Goal: Task Accomplishment & Management: Use online tool/utility

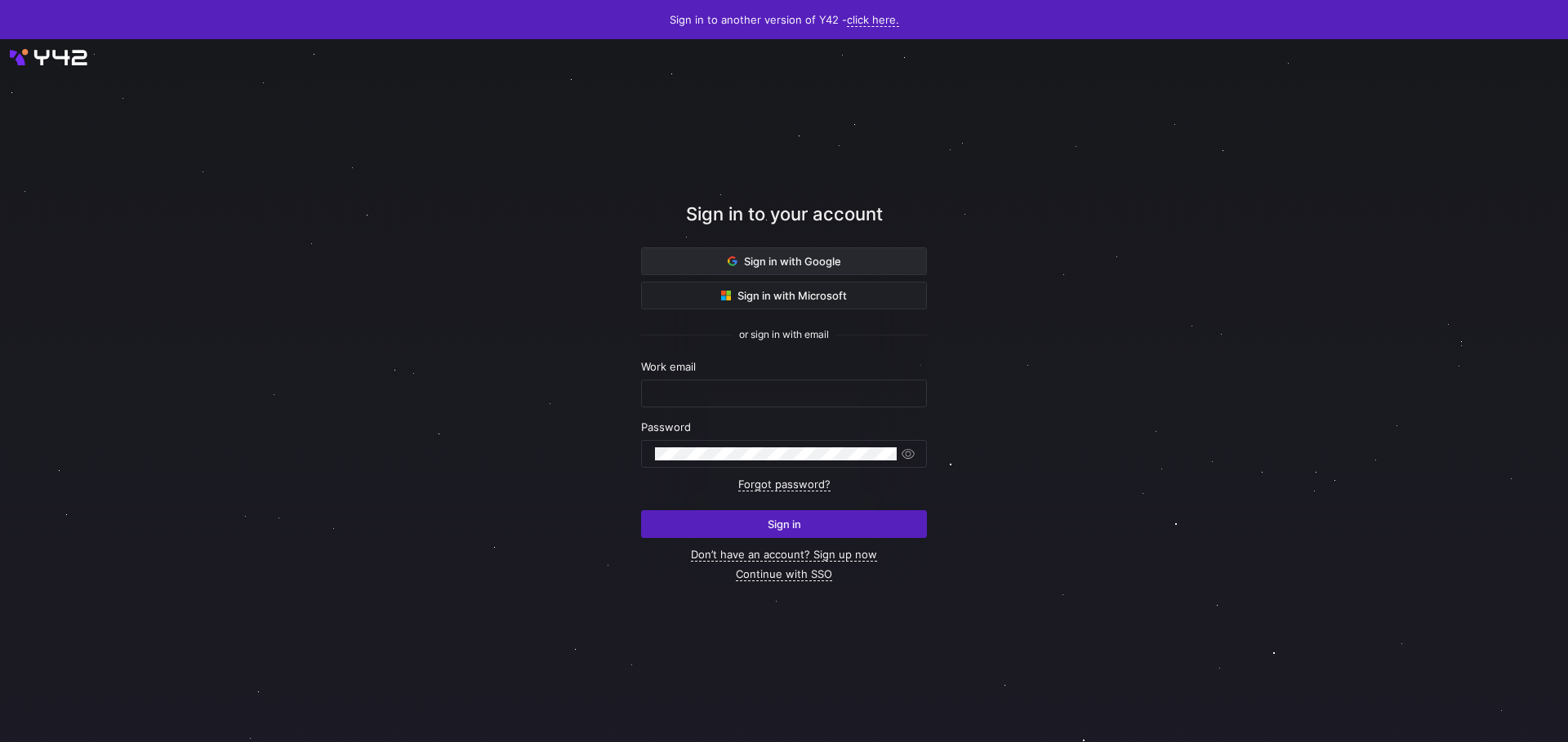
click at [900, 249] on span at bounding box center [784, 261] width 285 height 26
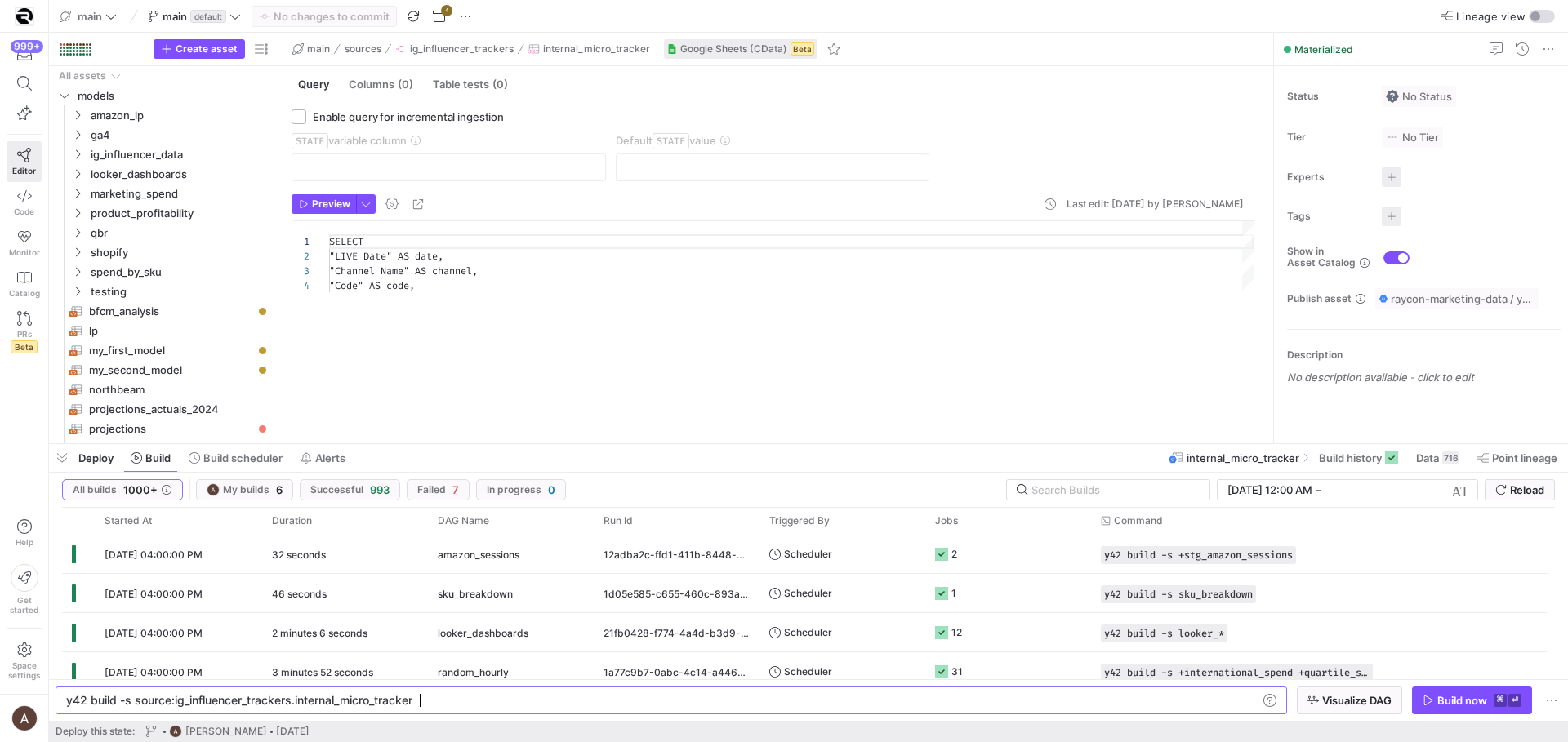
scroll to position [0, 348]
click at [266, 471] on button "Build scheduler" at bounding box center [235, 458] width 108 height 28
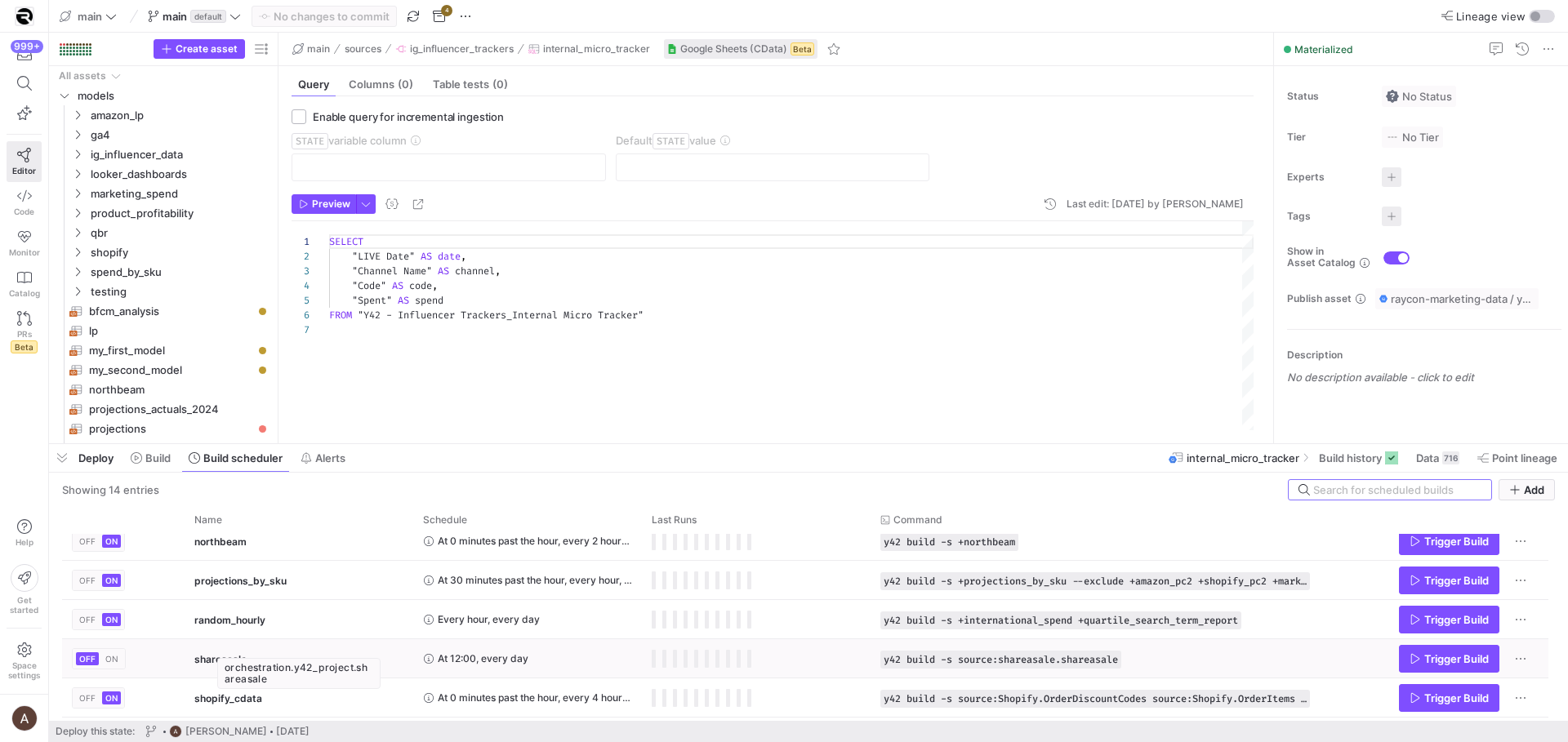
scroll to position [287, 0]
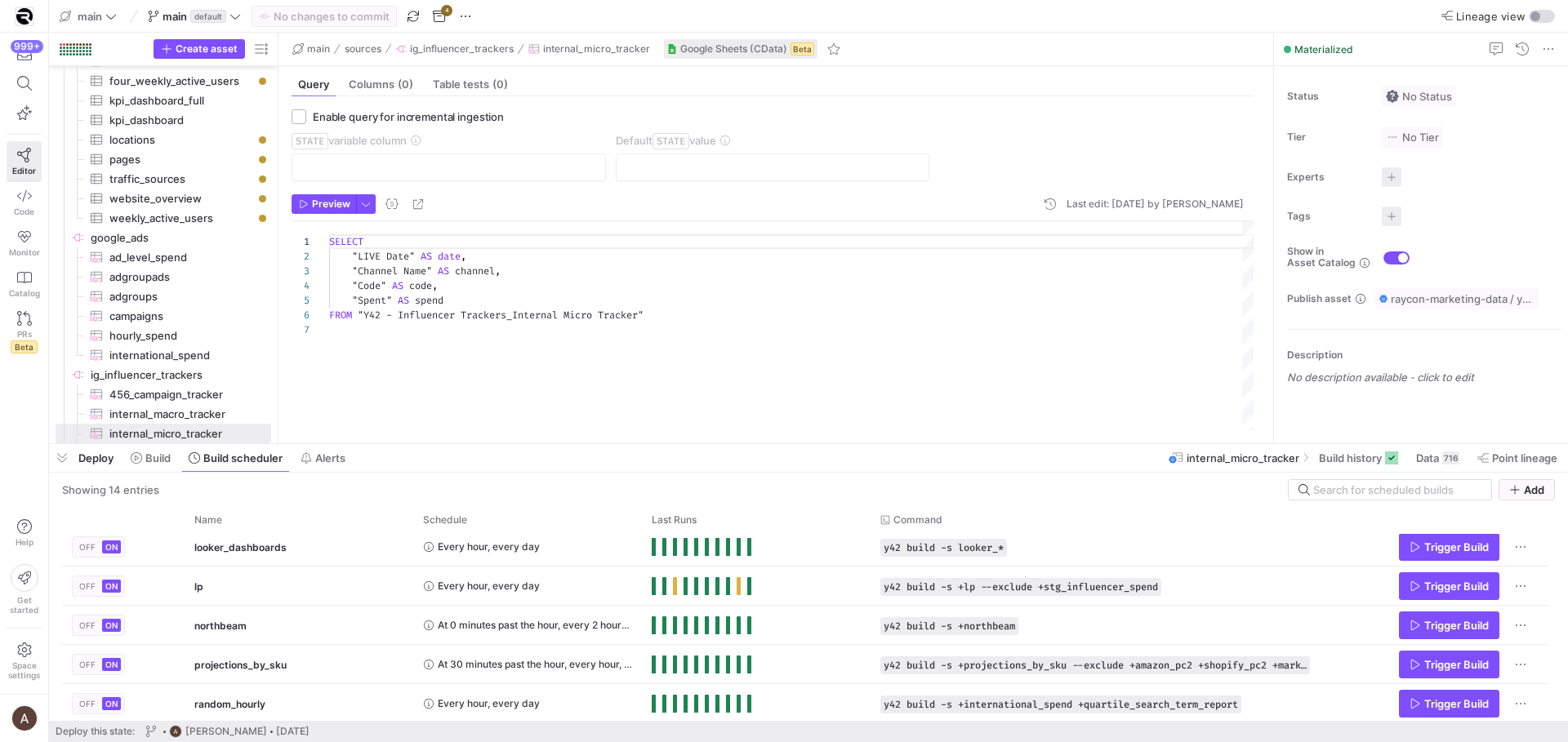
click at [485, 482] on div "Showing 14 entries Add" at bounding box center [809, 489] width 1493 height 21
